Goal: Task Accomplishment & Management: Manage account settings

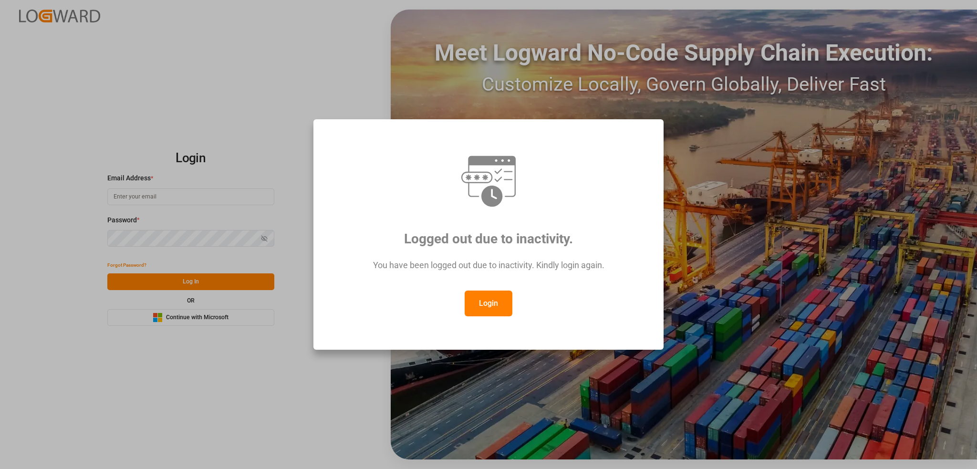
click at [504, 308] on button "Login" at bounding box center [489, 304] width 48 height 26
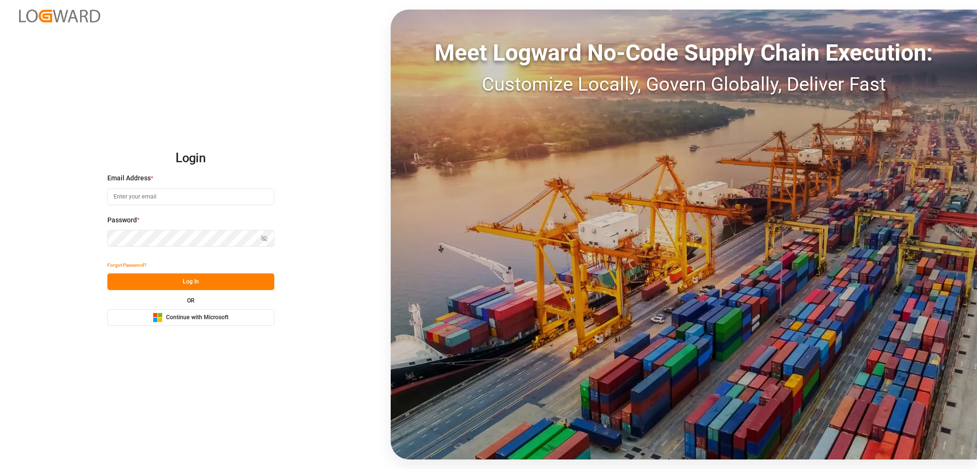
click at [133, 196] on input at bounding box center [190, 196] width 167 height 17
click at [166, 198] on input at bounding box center [190, 196] width 167 height 17
type input "maja.pilic@evonik.com"
click at [241, 322] on button "Microsoft Logo Continue with Microsoft" at bounding box center [190, 317] width 167 height 17
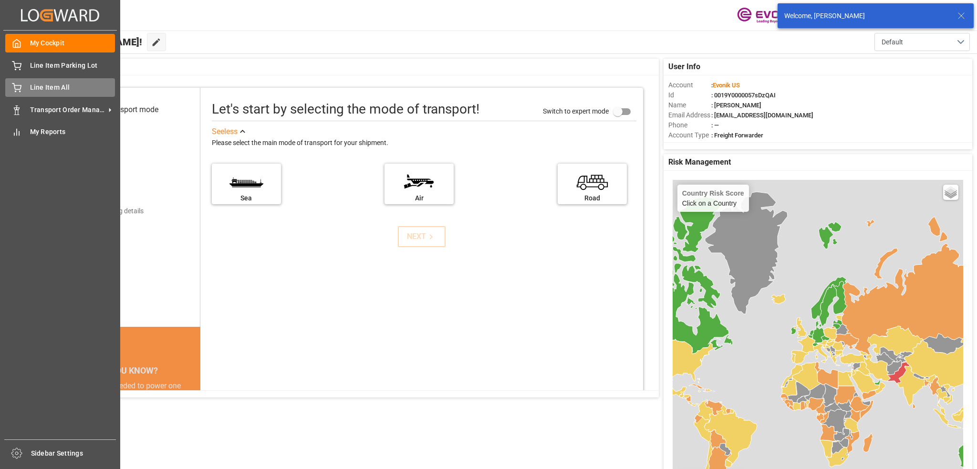
click at [18, 90] on icon at bounding box center [16, 86] width 9 height 6
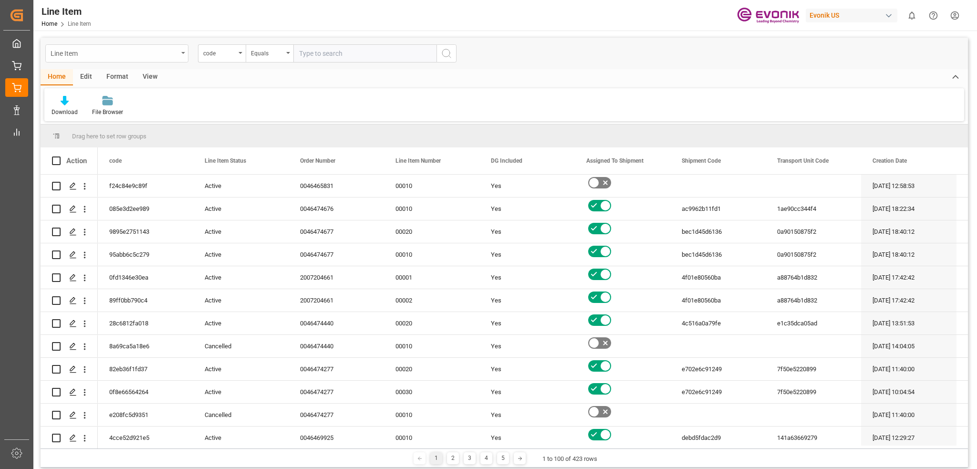
click at [180, 53] on div "Line Item" at bounding box center [116, 53] width 143 height 18
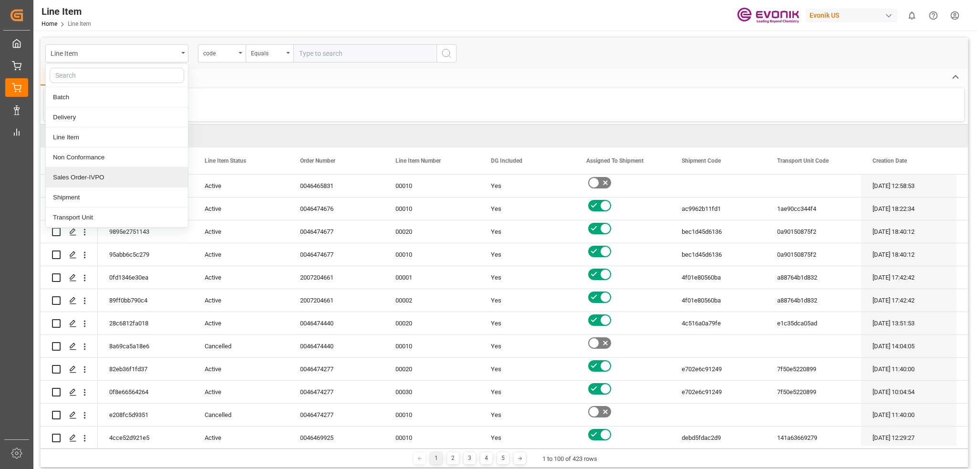
click at [103, 175] on div "Sales Order-IVPO" at bounding box center [117, 177] width 142 height 20
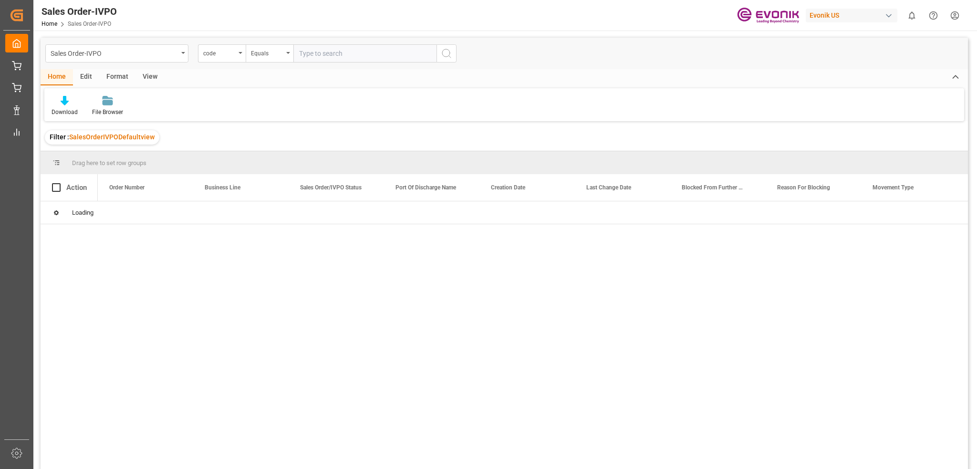
click at [361, 58] on input "text" at bounding box center [364, 53] width 143 height 18
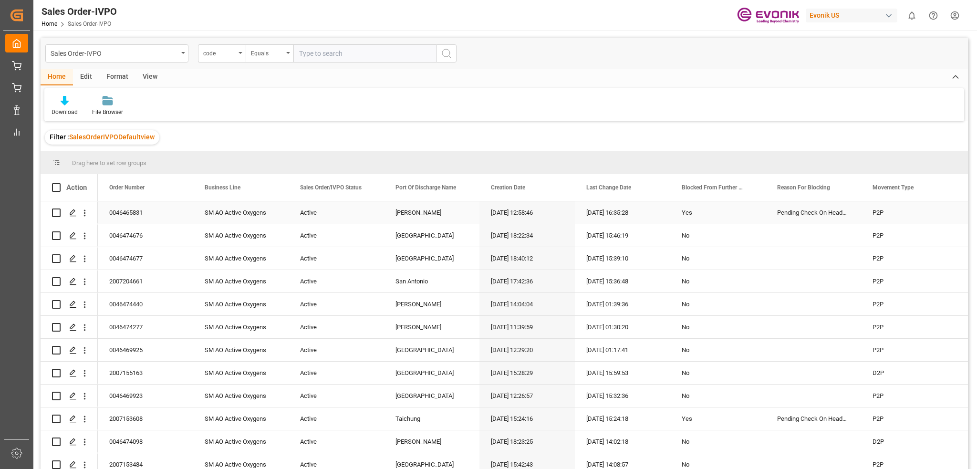
click at [131, 215] on div "0046465831" at bounding box center [145, 212] width 95 height 22
click at [71, 213] on icon "Press SPACE to select this row." at bounding box center [73, 213] width 8 height 8
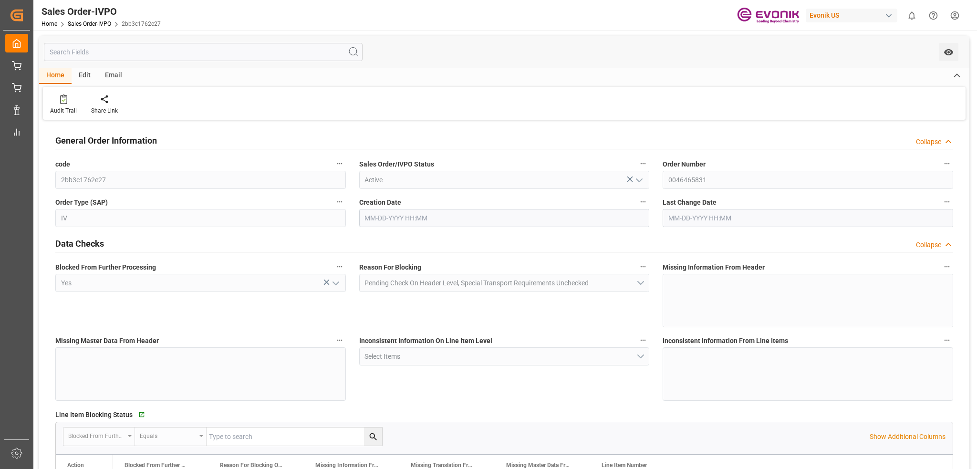
type input "BRSSZ"
type input "0"
type input "1"
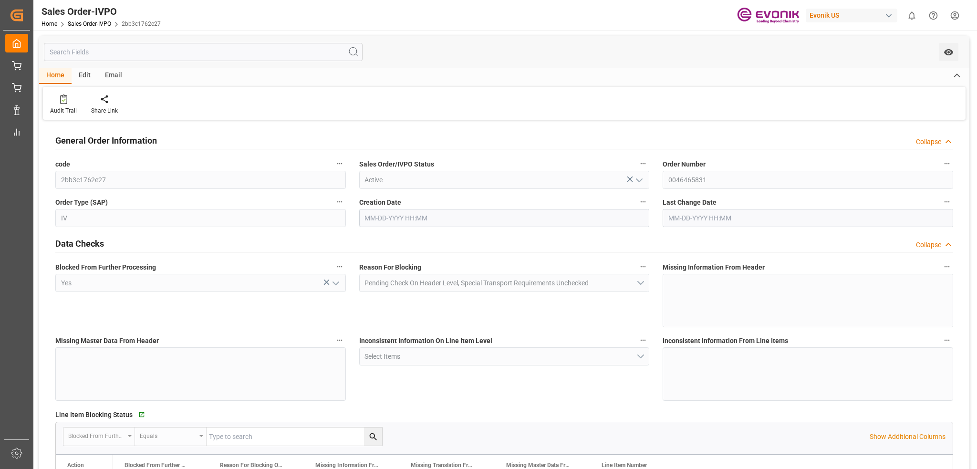
type input "9349.348"
type input "19.3812"
type input "17000"
type input "30"
type input "[DATE] 12:58"
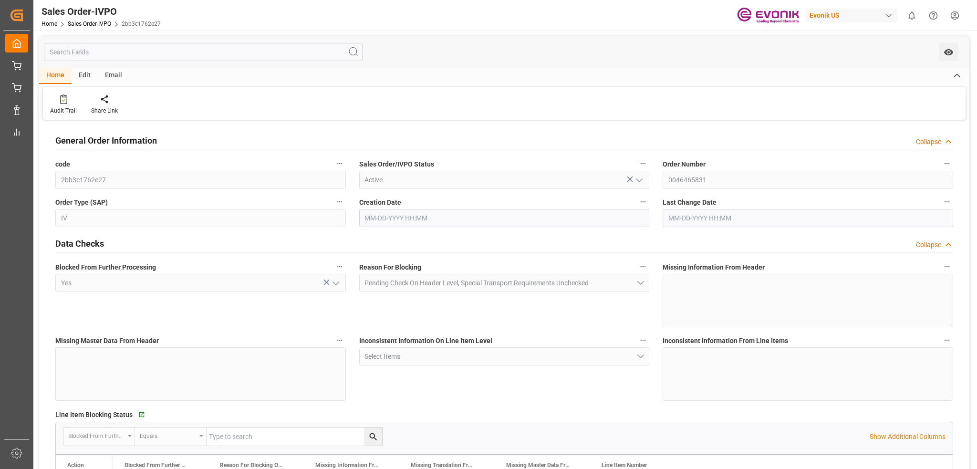
type input "[DATE] 16:35"
